Goal: Use online tool/utility: Utilize a website feature to perform a specific function

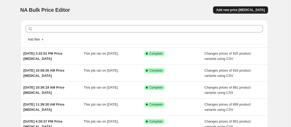
click at [239, 10] on span "Add new price [MEDICAL_DATA]" at bounding box center [240, 10] width 49 height 4
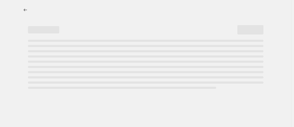
select select "percentage"
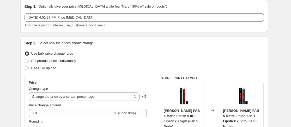
scroll to position [26, 0]
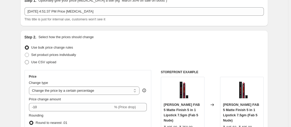
click at [49, 64] on span "Use CSV upload" at bounding box center [43, 62] width 25 height 5
click at [25, 60] on input "Use CSV upload" at bounding box center [25, 60] width 0 height 0
radio input "true"
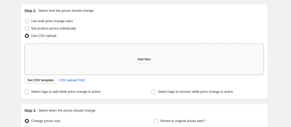
scroll to position [52, 0]
click at [115, 58] on div "Add files" at bounding box center [144, 59] width 239 height 31
type input "C:\fakepath\18augprice.csv"
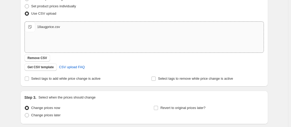
scroll to position [115, 0]
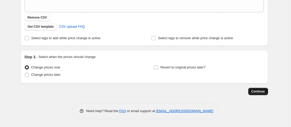
click at [265, 91] on span "Continue" at bounding box center [259, 91] width 14 height 4
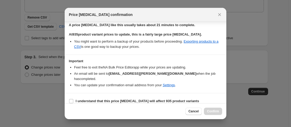
scroll to position [163, 0]
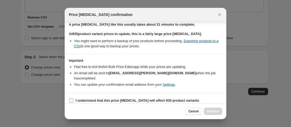
click at [107, 98] on b "I understand that this price [MEDICAL_DATA] will affect 935 product variants" at bounding box center [137, 100] width 123 height 4
click at [73, 98] on input "I understand that this price [MEDICAL_DATA] will affect 935 product variants" at bounding box center [71, 100] width 4 height 4
checkbox input "true"
click at [218, 114] on button "Confirm" at bounding box center [213, 111] width 18 height 7
